Goal: Find contact information: Find contact information

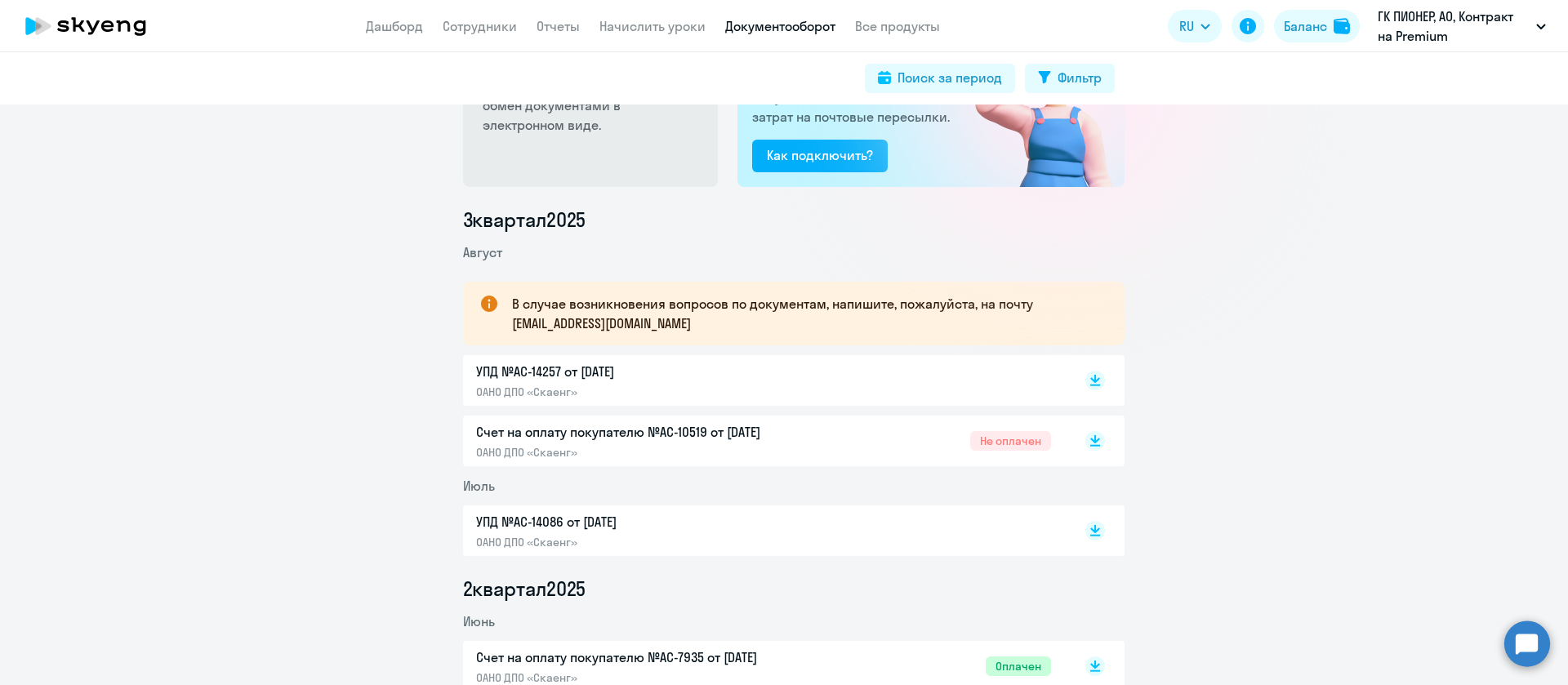
scroll to position [210, 0]
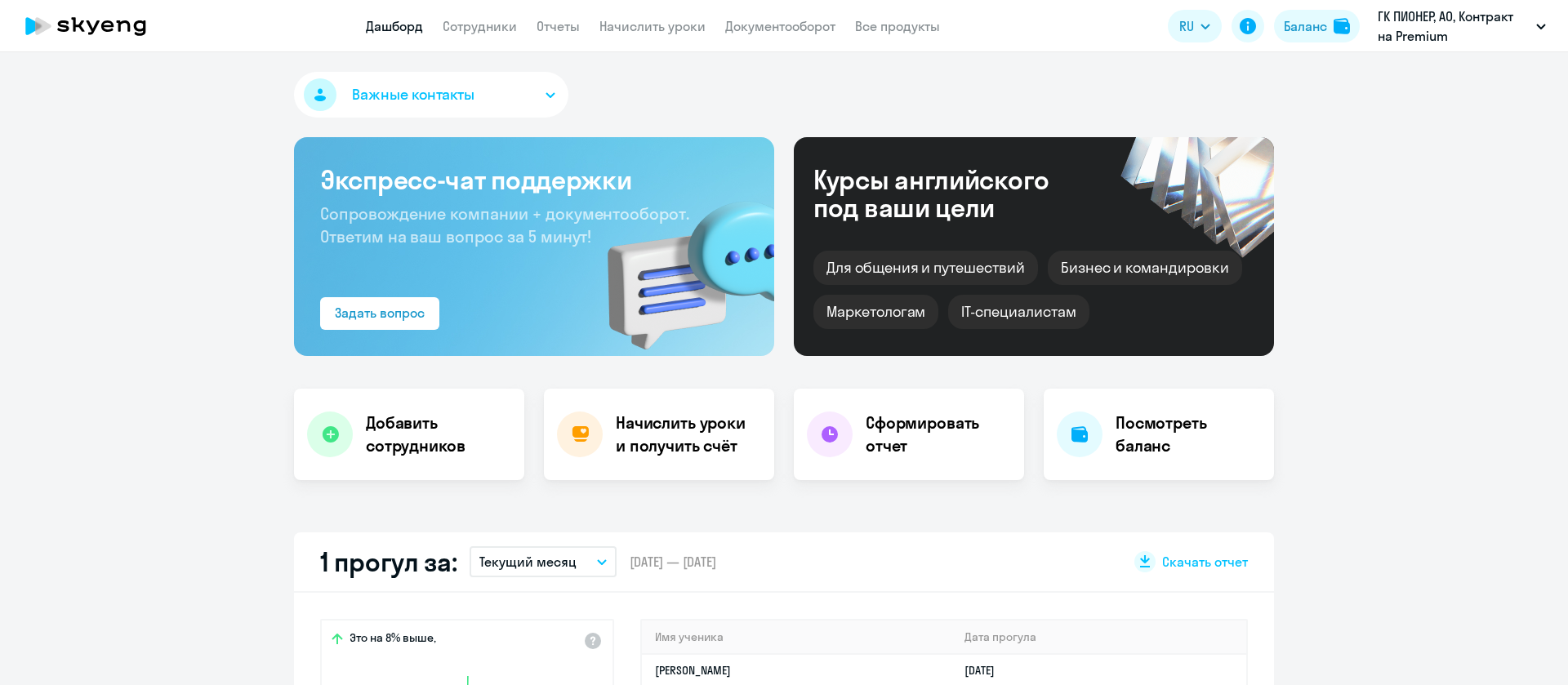
select select "30"
click at [485, 28] on link "Сотрудники" at bounding box center [480, 26] width 74 height 16
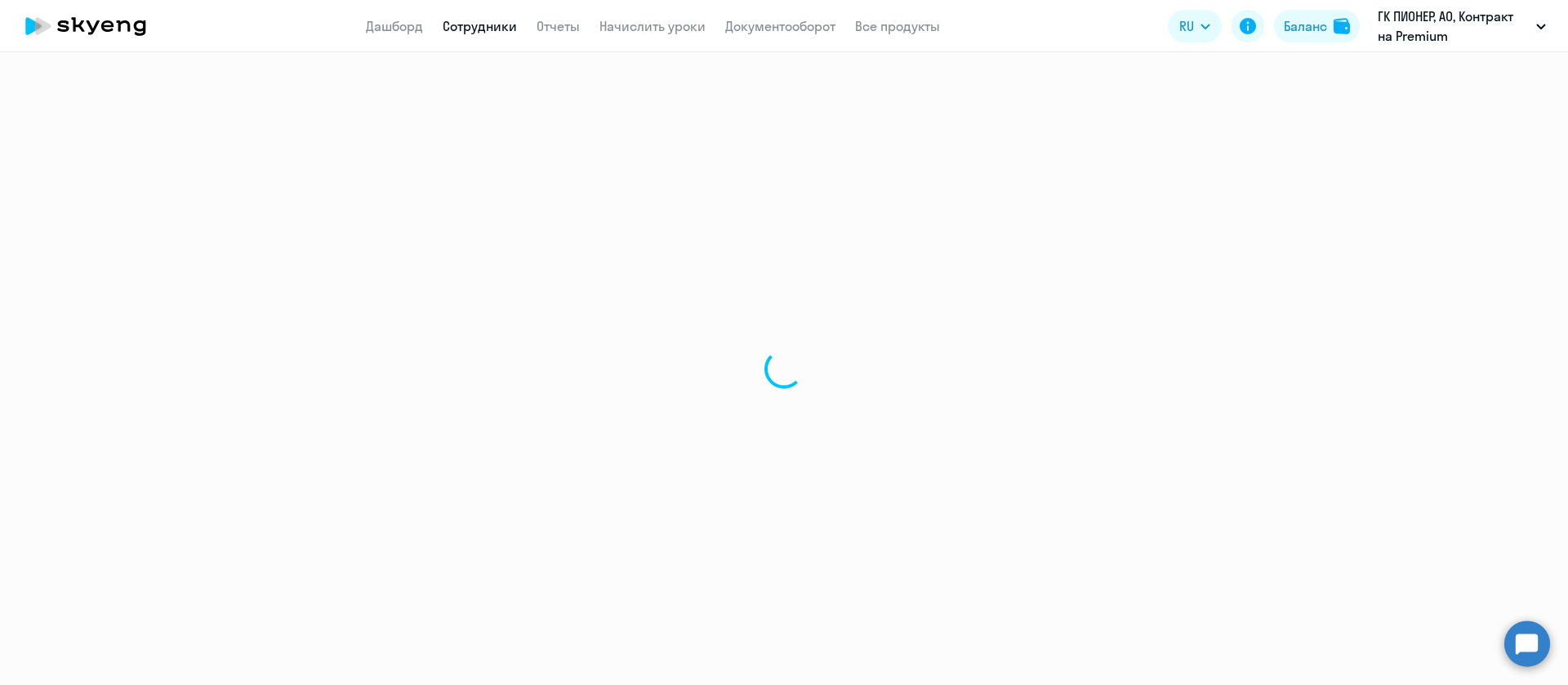
select select "30"
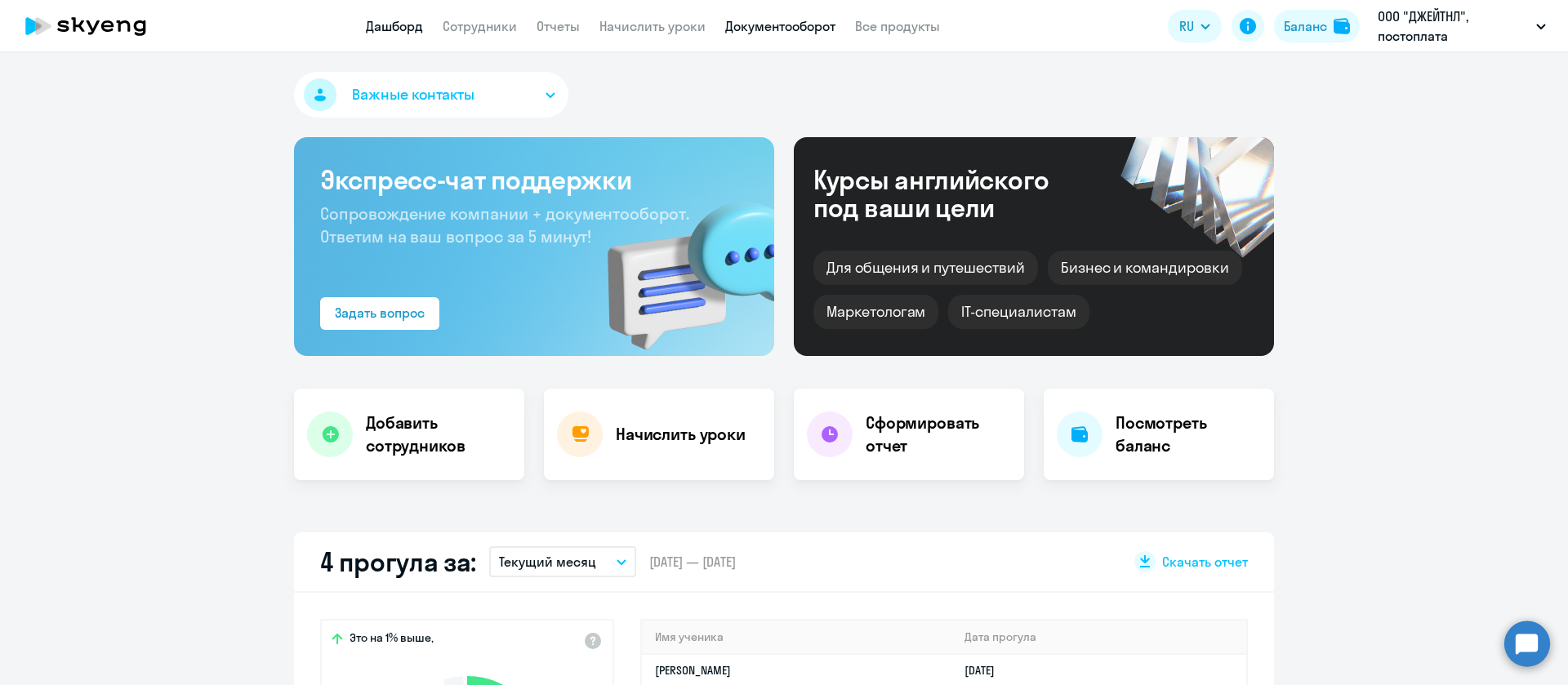
click at [759, 27] on link "Документооборот" at bounding box center [779, 26] width 110 height 16
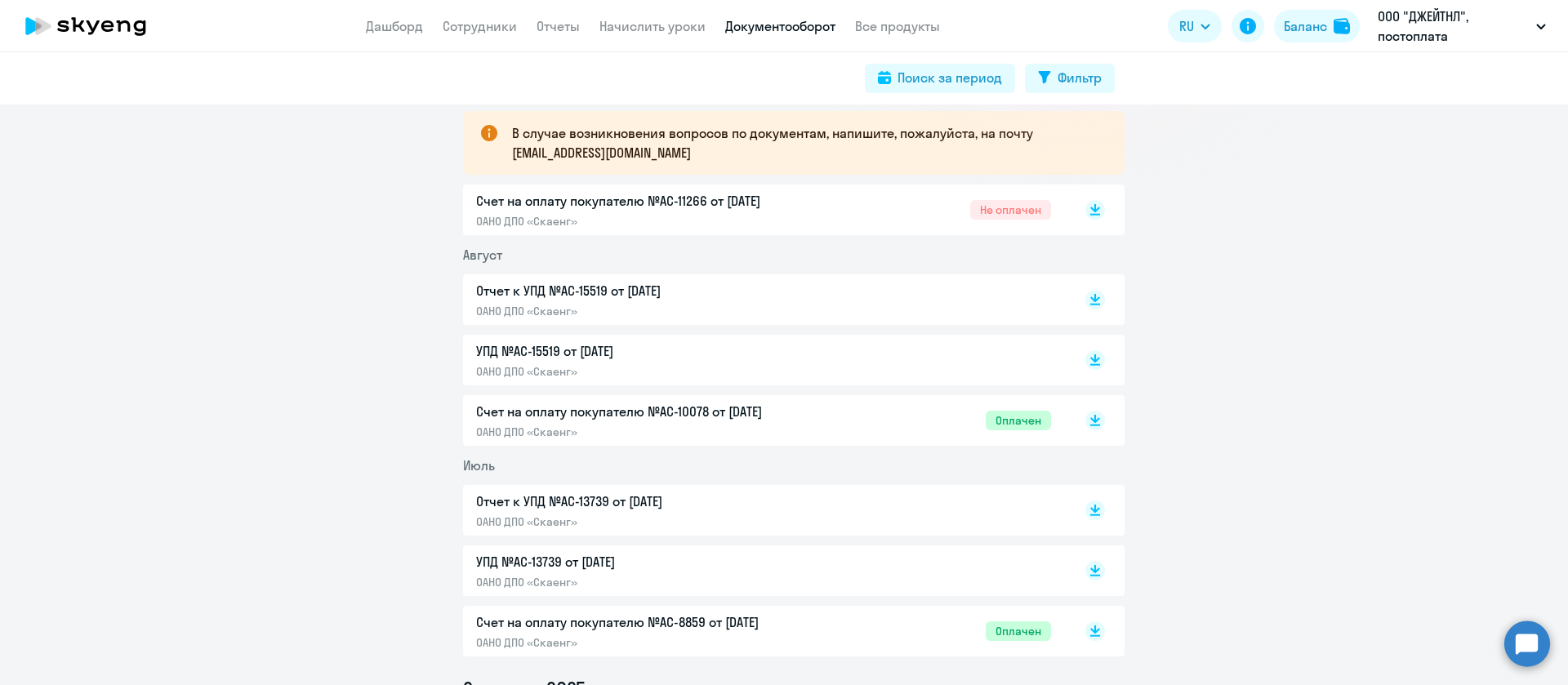
scroll to position [367, 0]
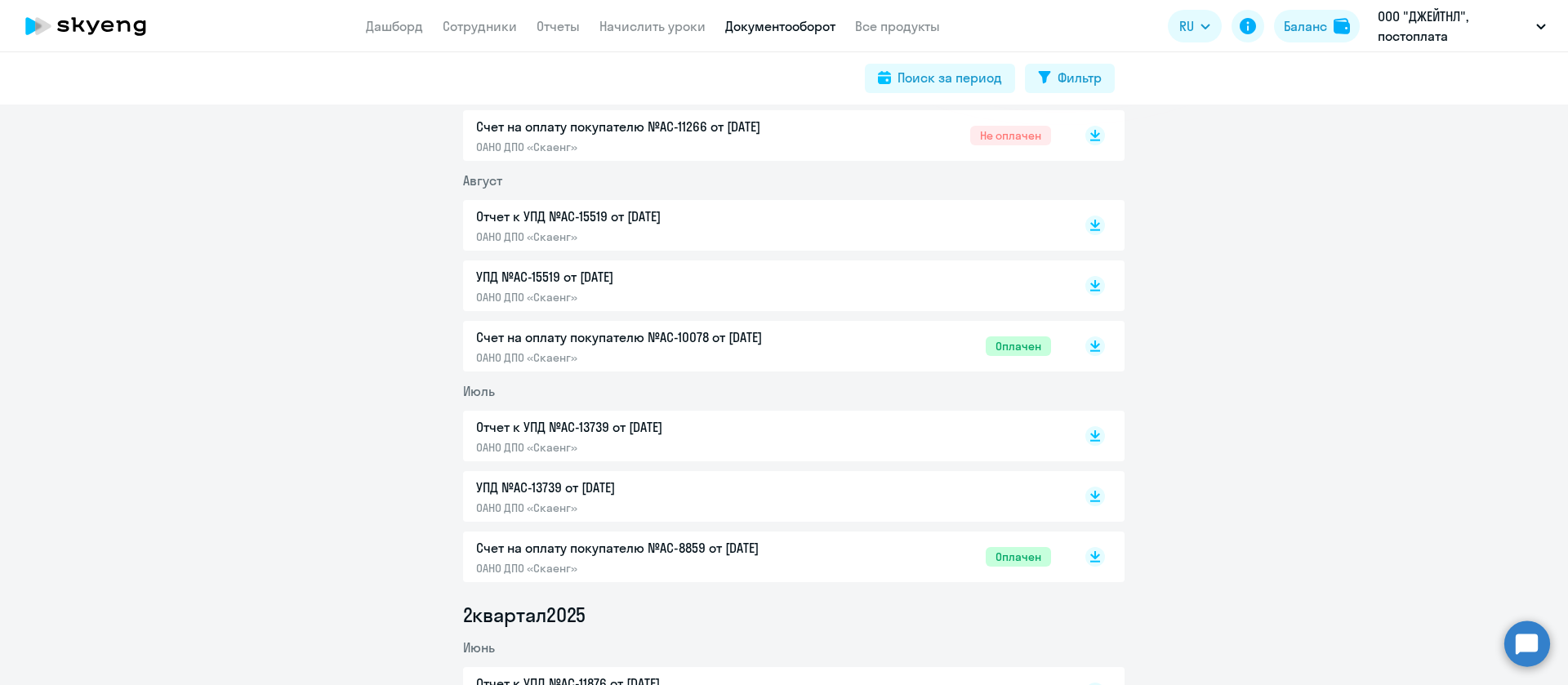
drag, startPoint x: 636, startPoint y: 272, endPoint x: 652, endPoint y: 232, distance: 43.1
drag, startPoint x: 652, startPoint y: 232, endPoint x: 607, endPoint y: 284, distance: 68.8
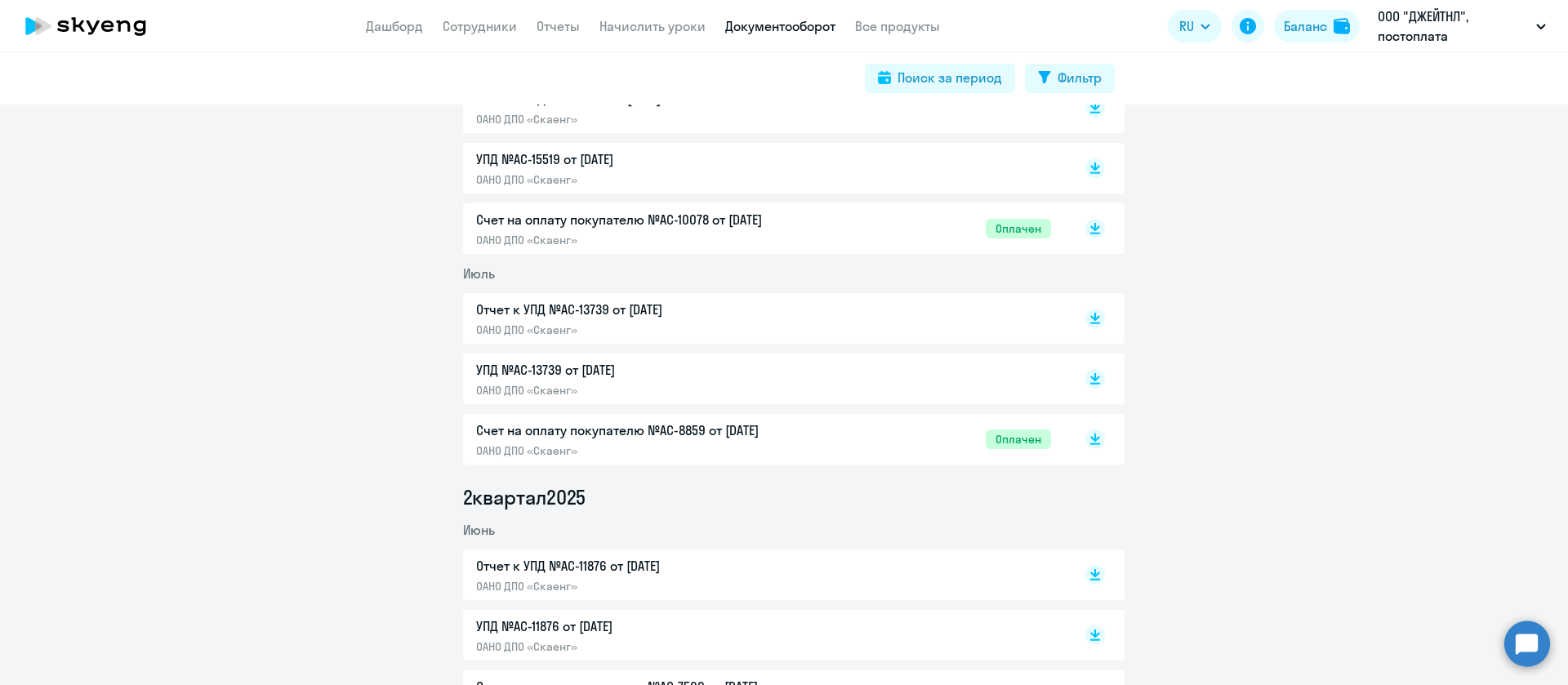
scroll to position [245, 0]
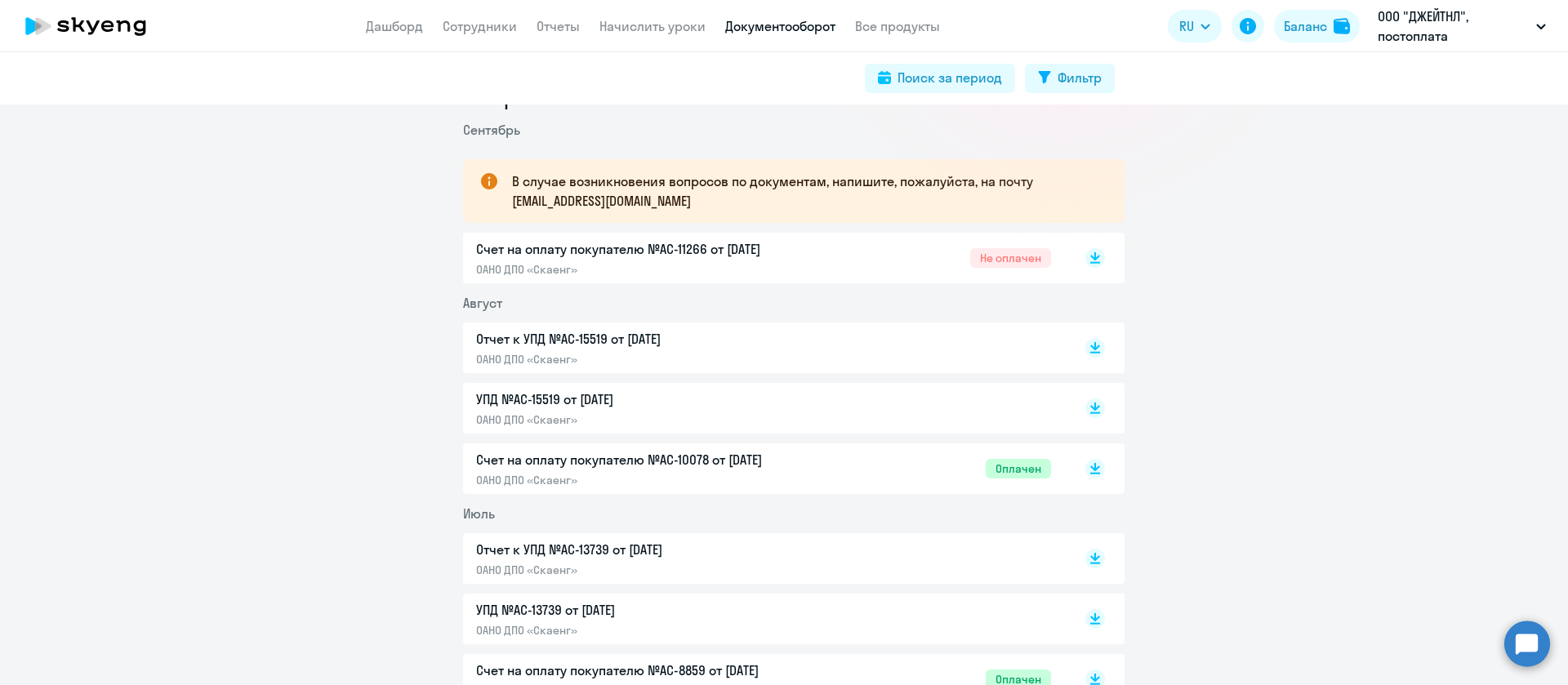
click at [657, 384] on div "УПД №AC-15519 от 31.08.2025 ОАНО ДПО «Скаенг»" at bounding box center [793, 408] width 662 height 51
click at [640, 346] on p "Отчет к УПД №AC-15519 от 31.08.2025" at bounding box center [648, 339] width 343 height 20
click at [469, 23] on link "Сотрудники" at bounding box center [480, 26] width 74 height 16
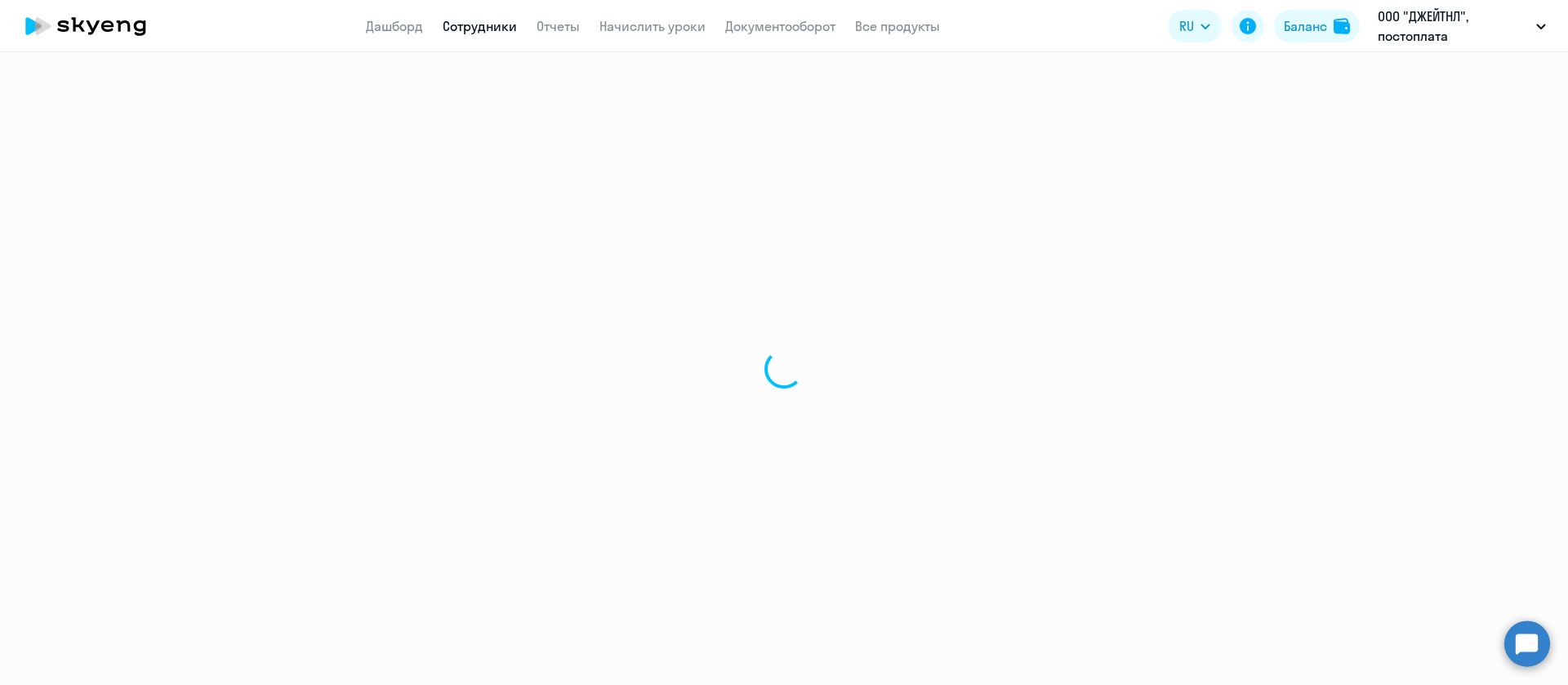
select select "30"
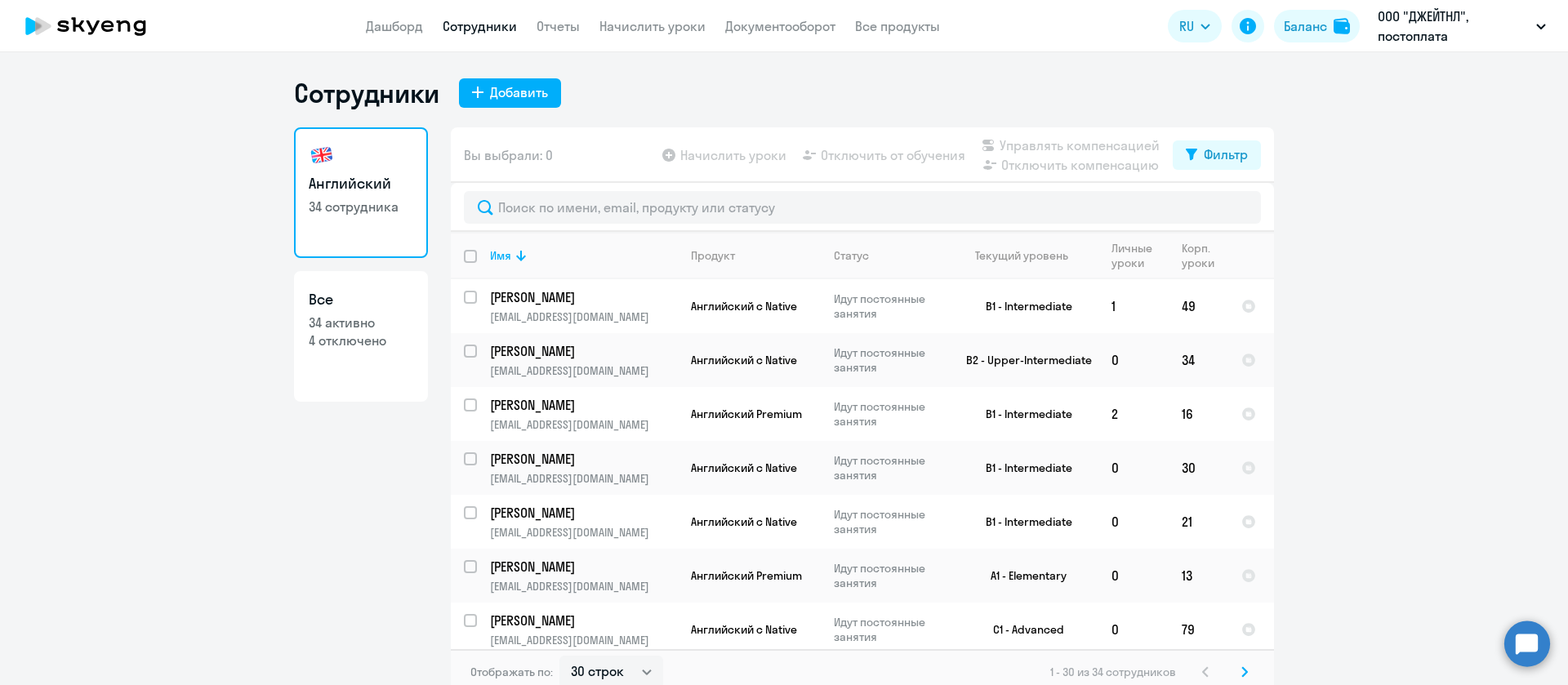
click at [597, 188] on div at bounding box center [862, 208] width 823 height 49
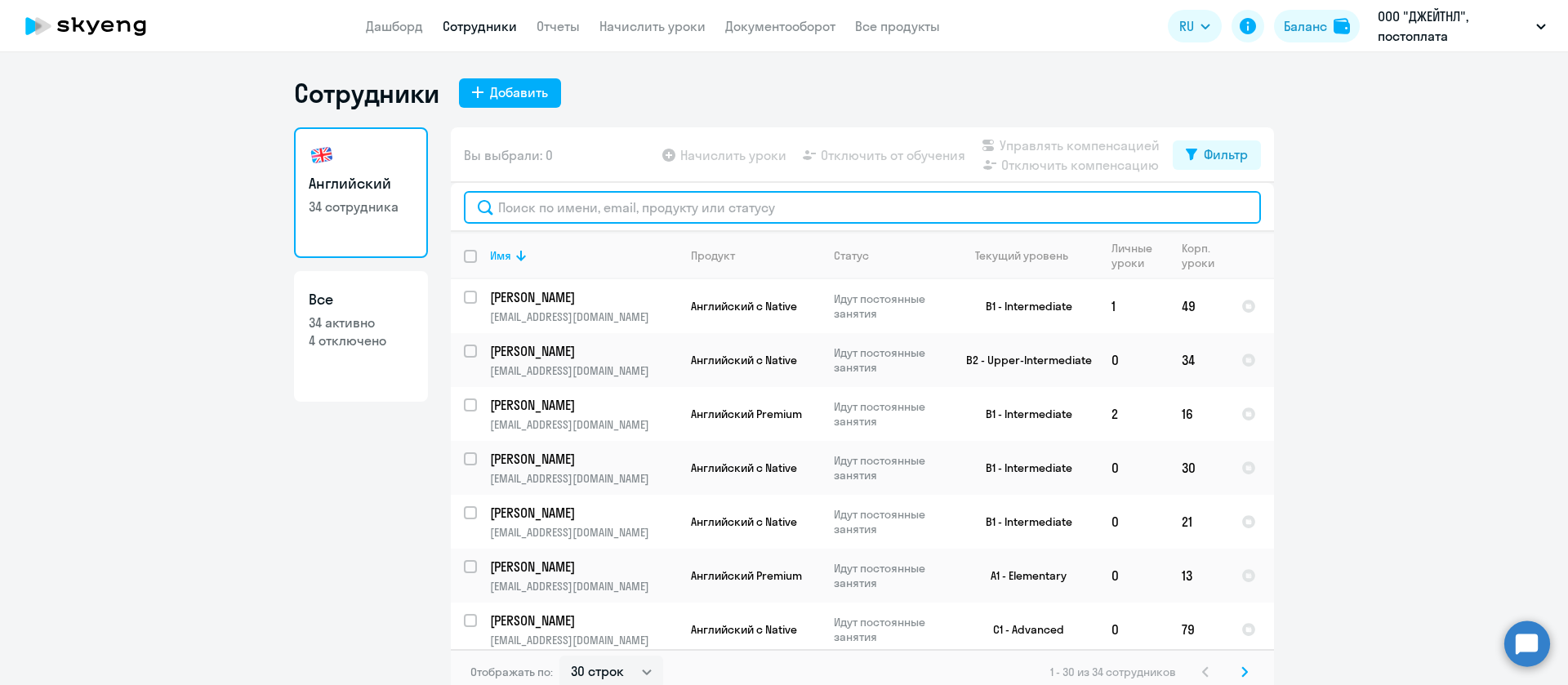
click at [597, 200] on input "text" at bounding box center [862, 208] width 797 height 33
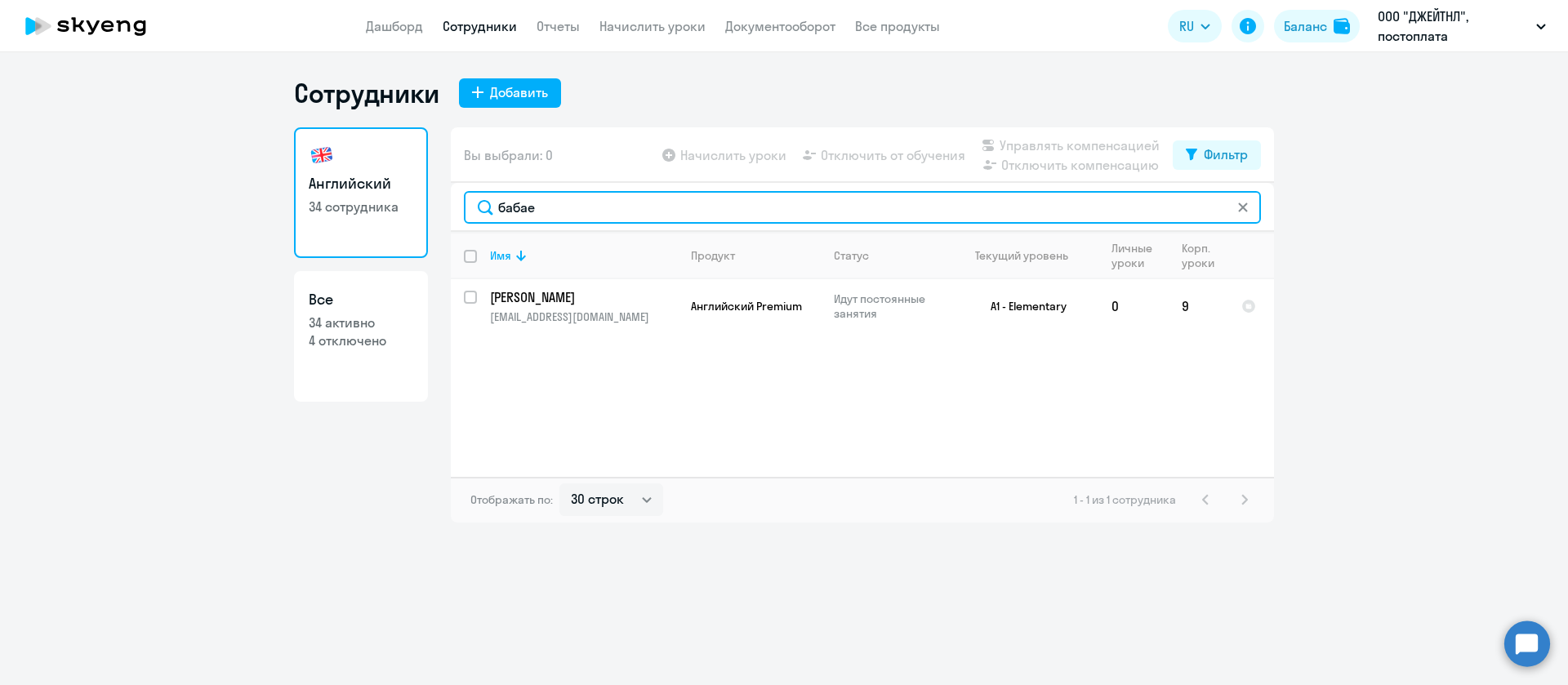
type input "бабае"
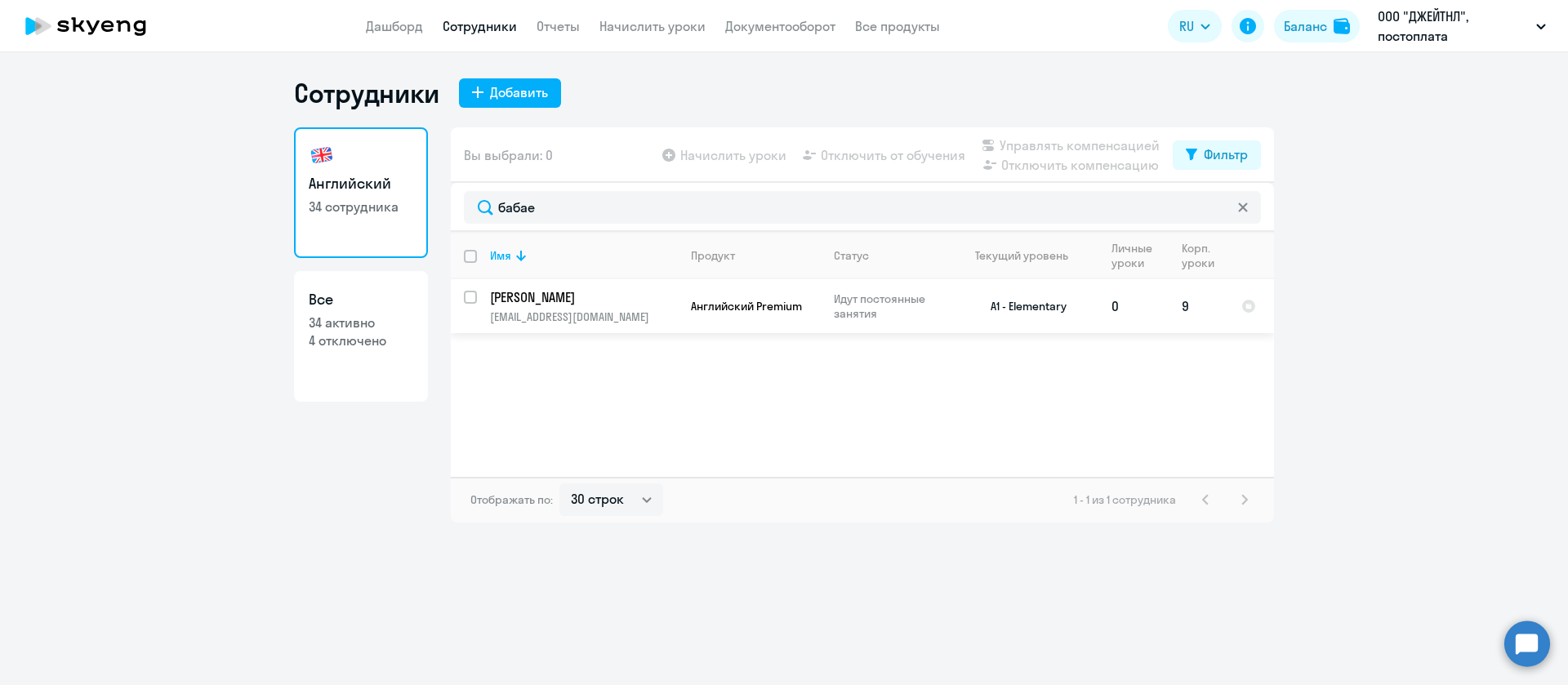
click at [531, 294] on p "Бабаев Тимур Фархатович" at bounding box center [582, 298] width 184 height 18
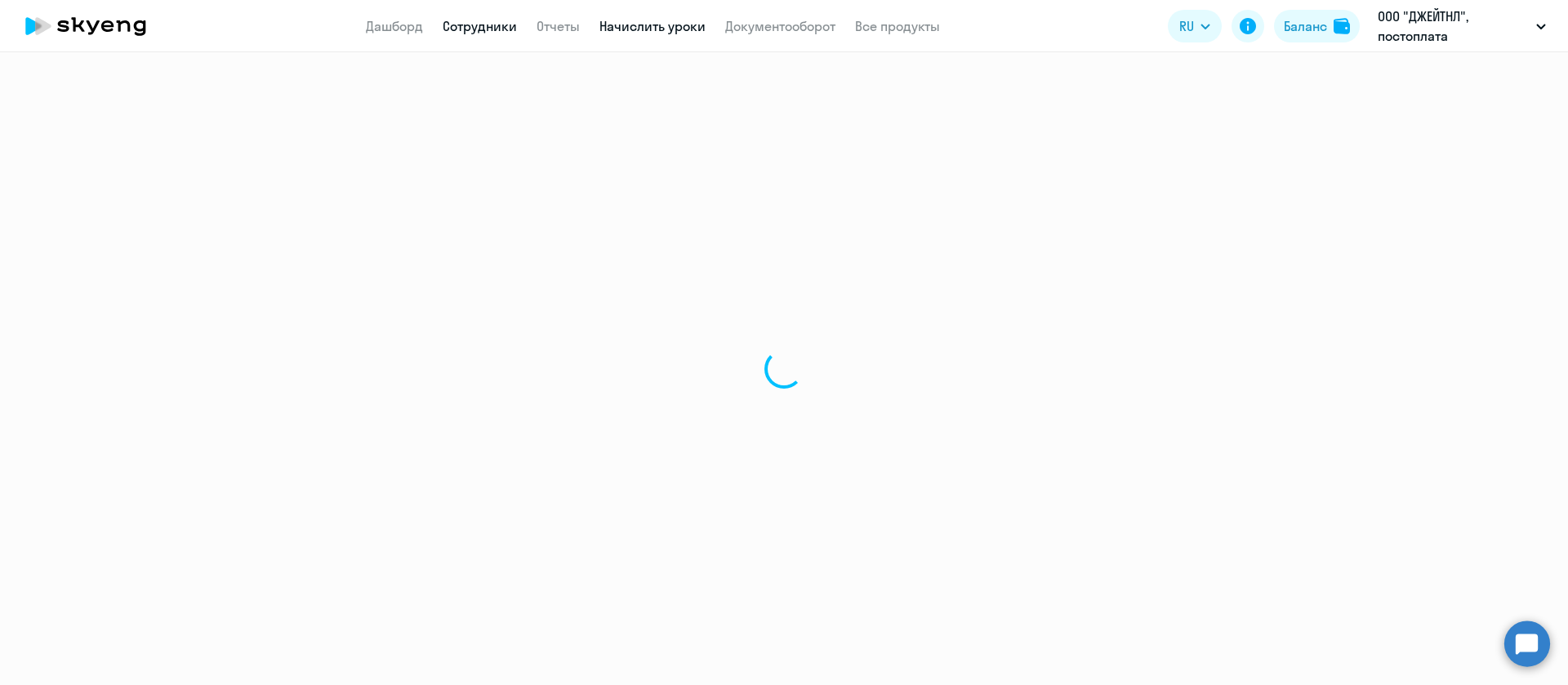
select select "english"
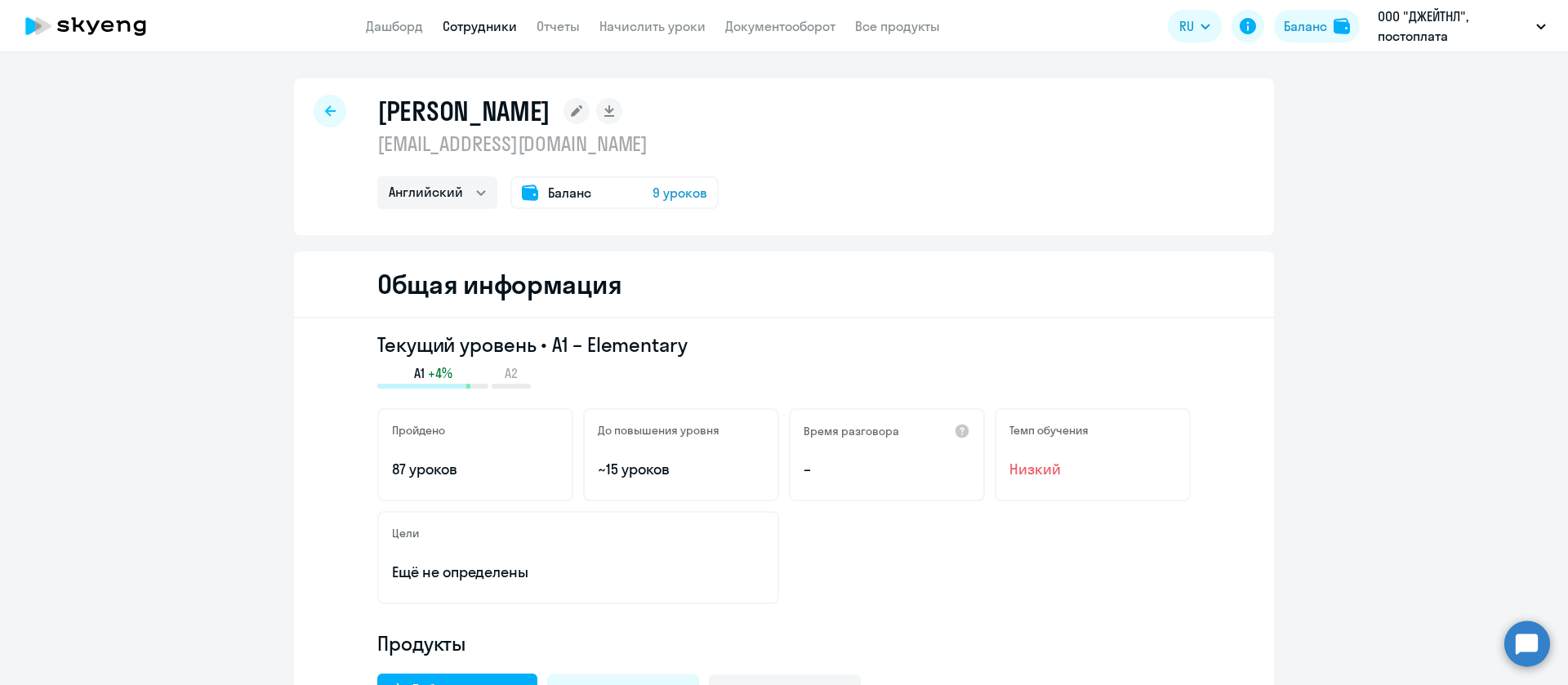
click at [558, 139] on p "tbabaev@kenvue.com" at bounding box center [548, 143] width 341 height 26
copy p "tbabaev@kenvue.com"
